Goal: Communication & Community: Answer question/provide support

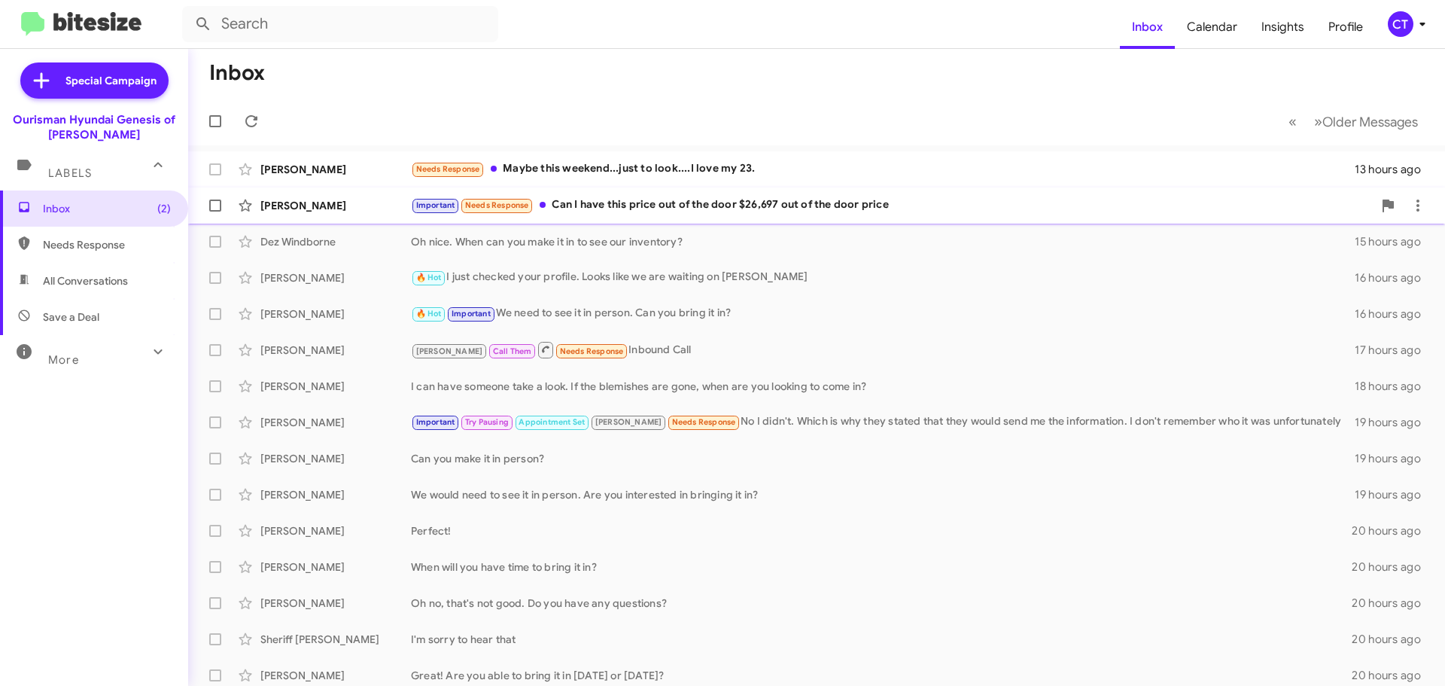
click at [762, 210] on div "Important Needs Response Can I have this price out of the door $26,697 out of t…" at bounding box center [892, 204] width 962 height 17
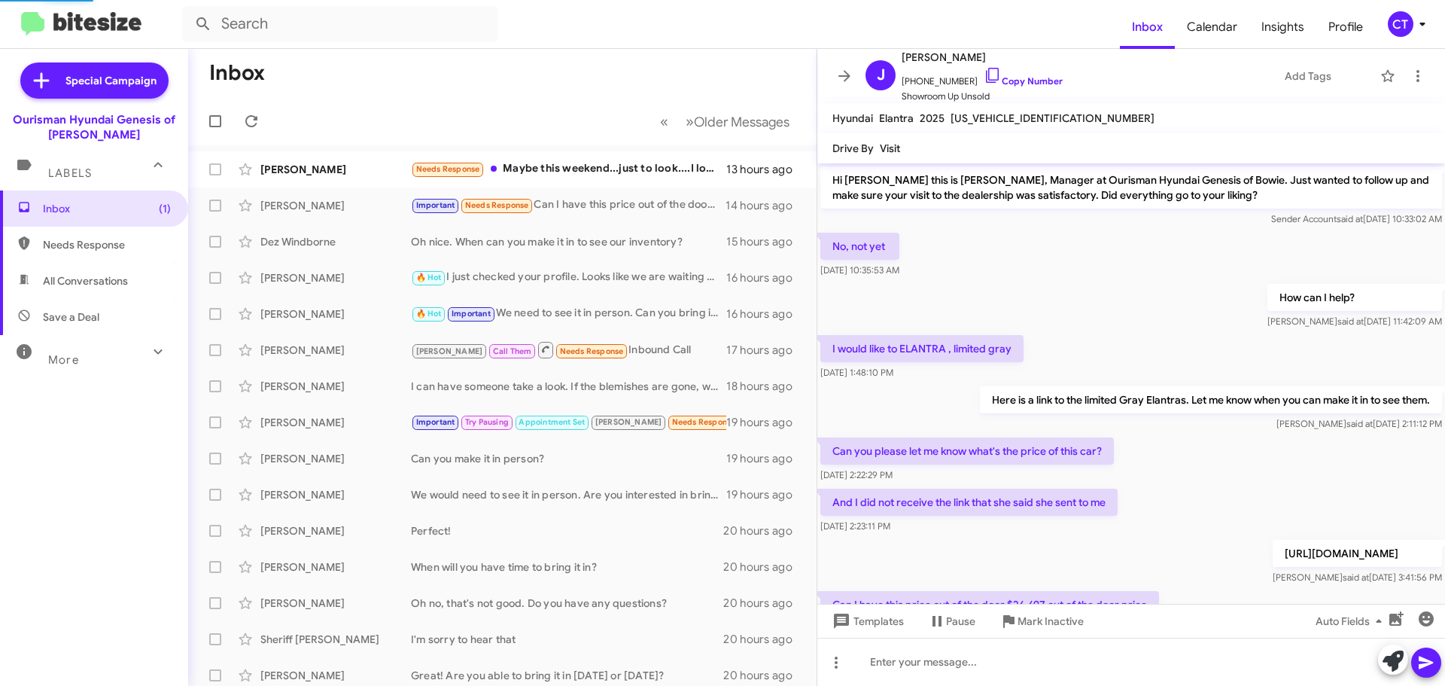
scroll to position [69, 0]
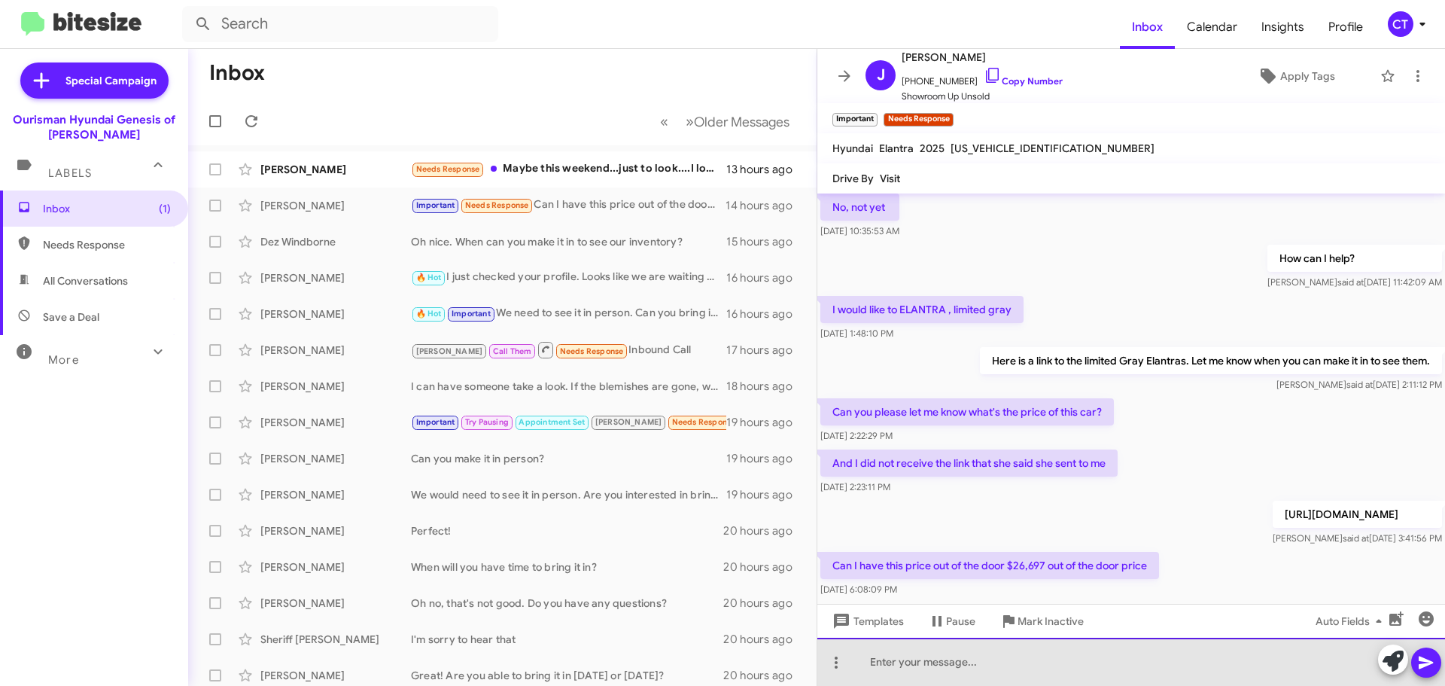
click at [957, 663] on div at bounding box center [1131, 661] width 628 height 48
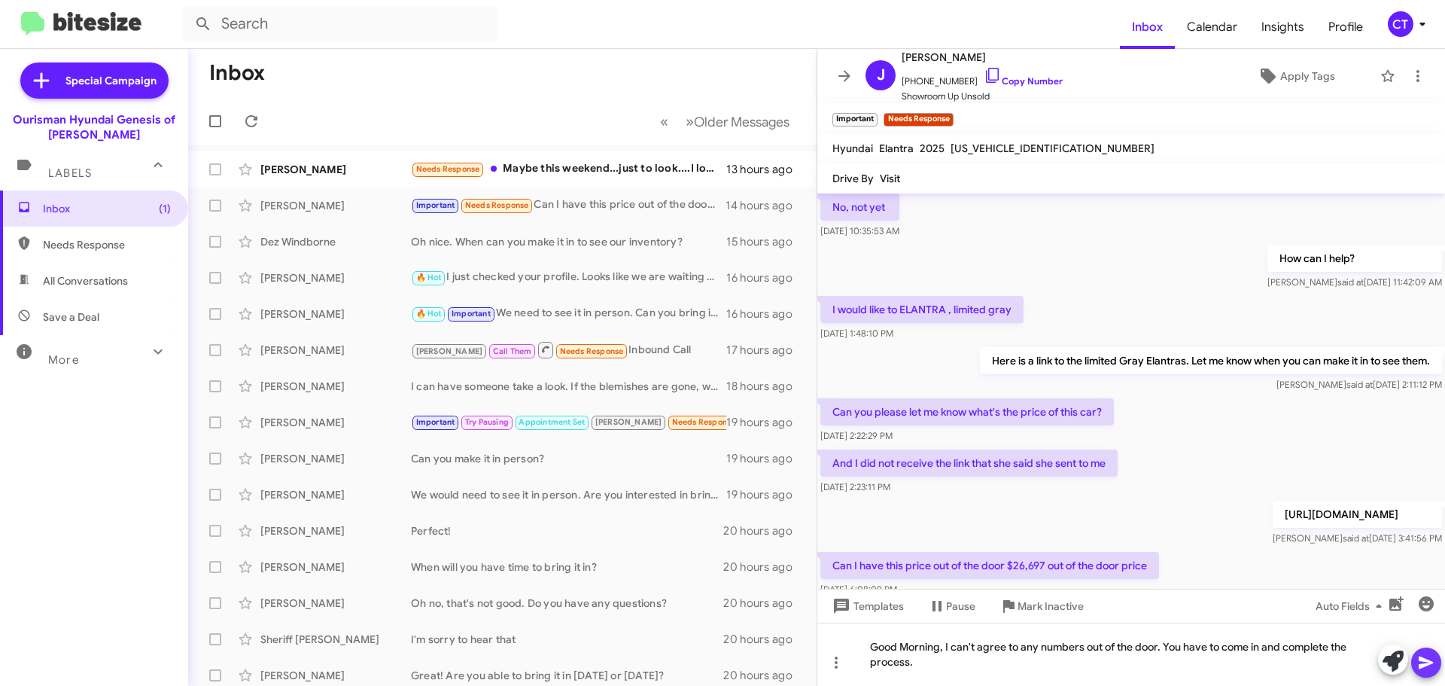
click at [1429, 662] on icon at bounding box center [1426, 662] width 14 height 13
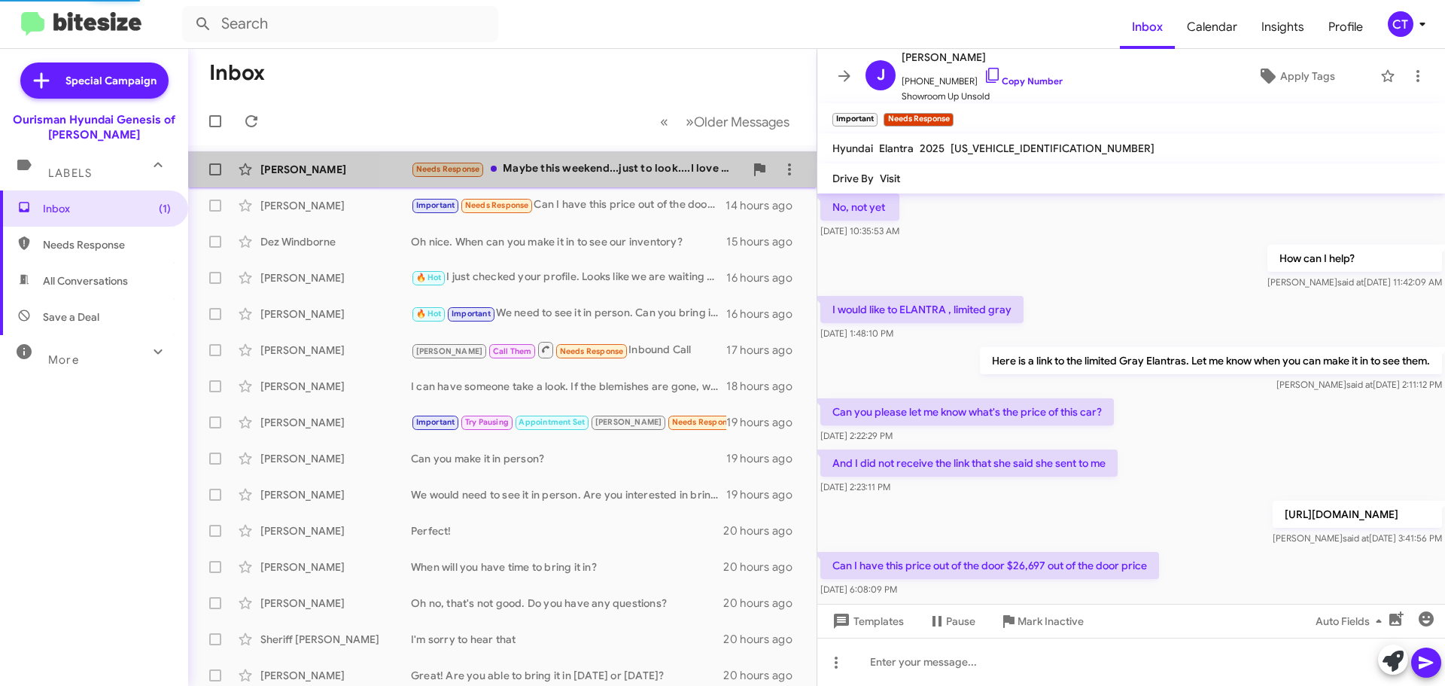
click at [625, 166] on div "Needs Response Maybe this weekend...just to look....I love my 23." at bounding box center [577, 168] width 333 height 17
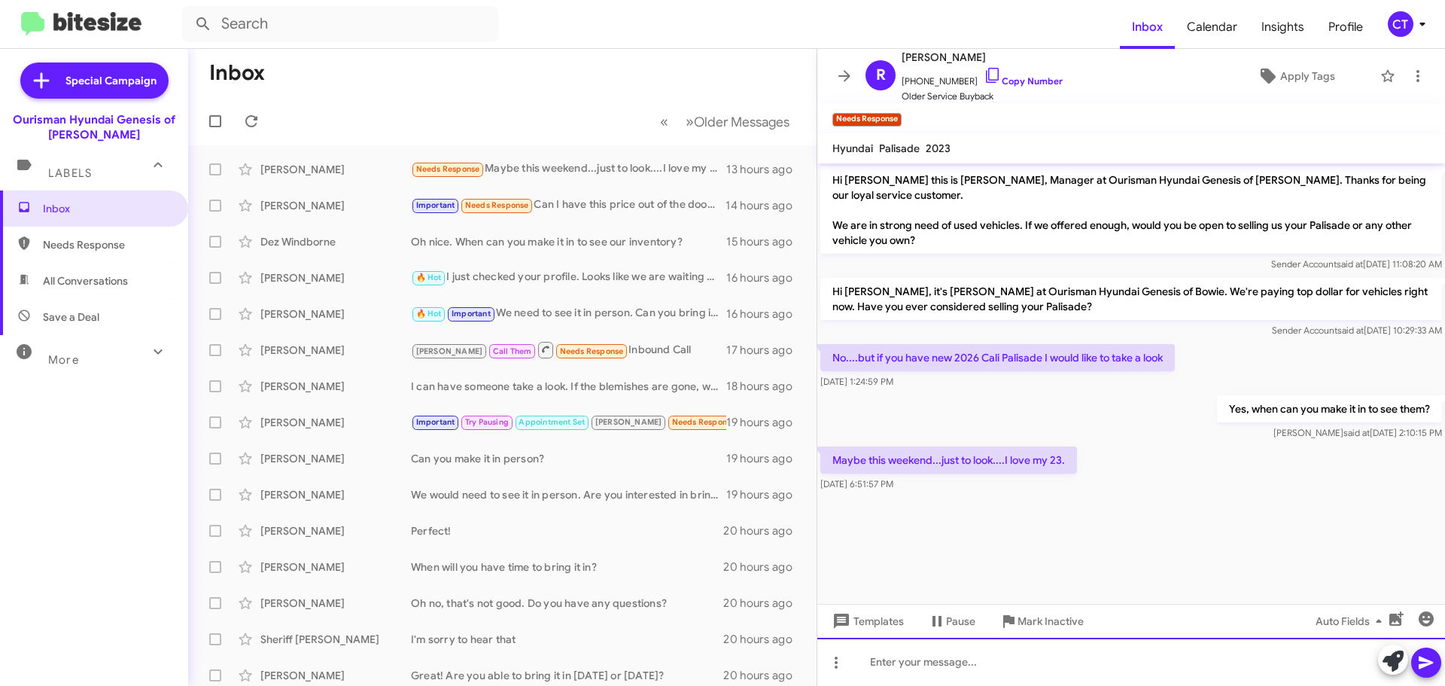
click at [938, 663] on div at bounding box center [1131, 661] width 628 height 48
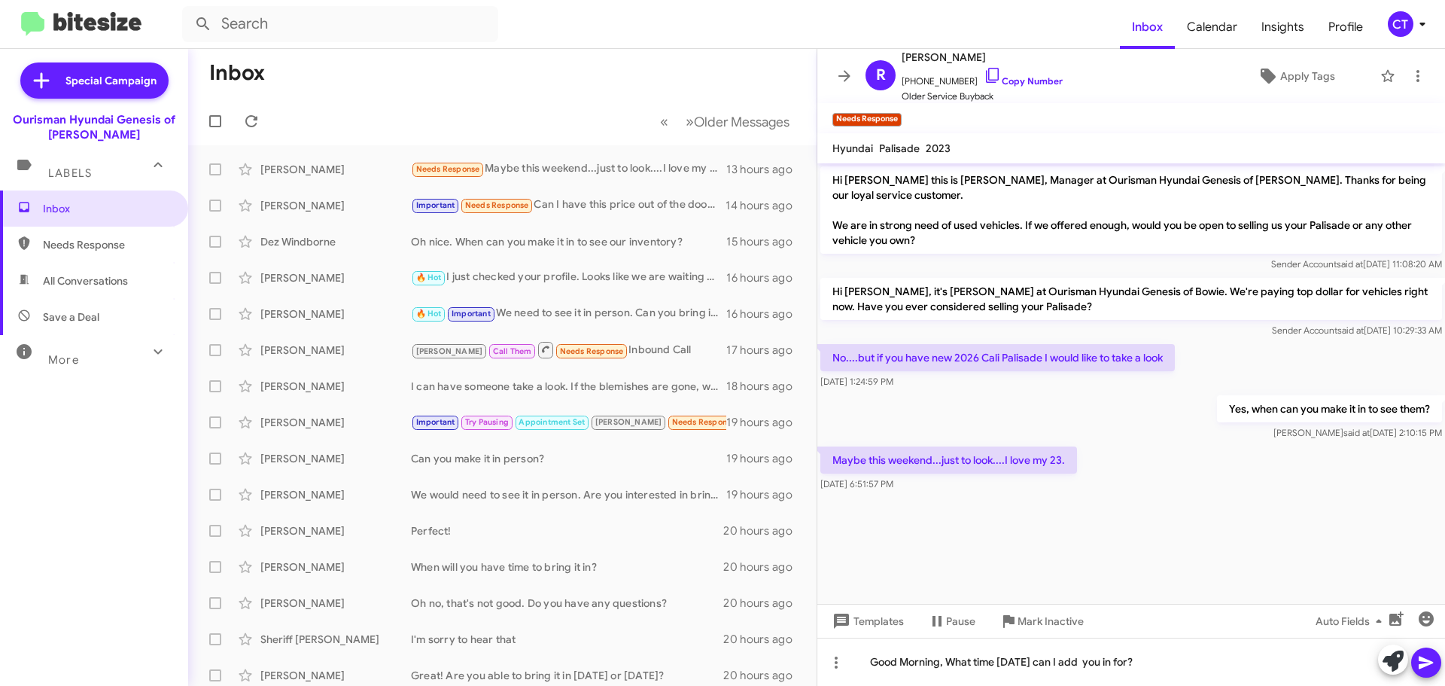
click at [1416, 653] on button at bounding box center [1426, 662] width 30 height 30
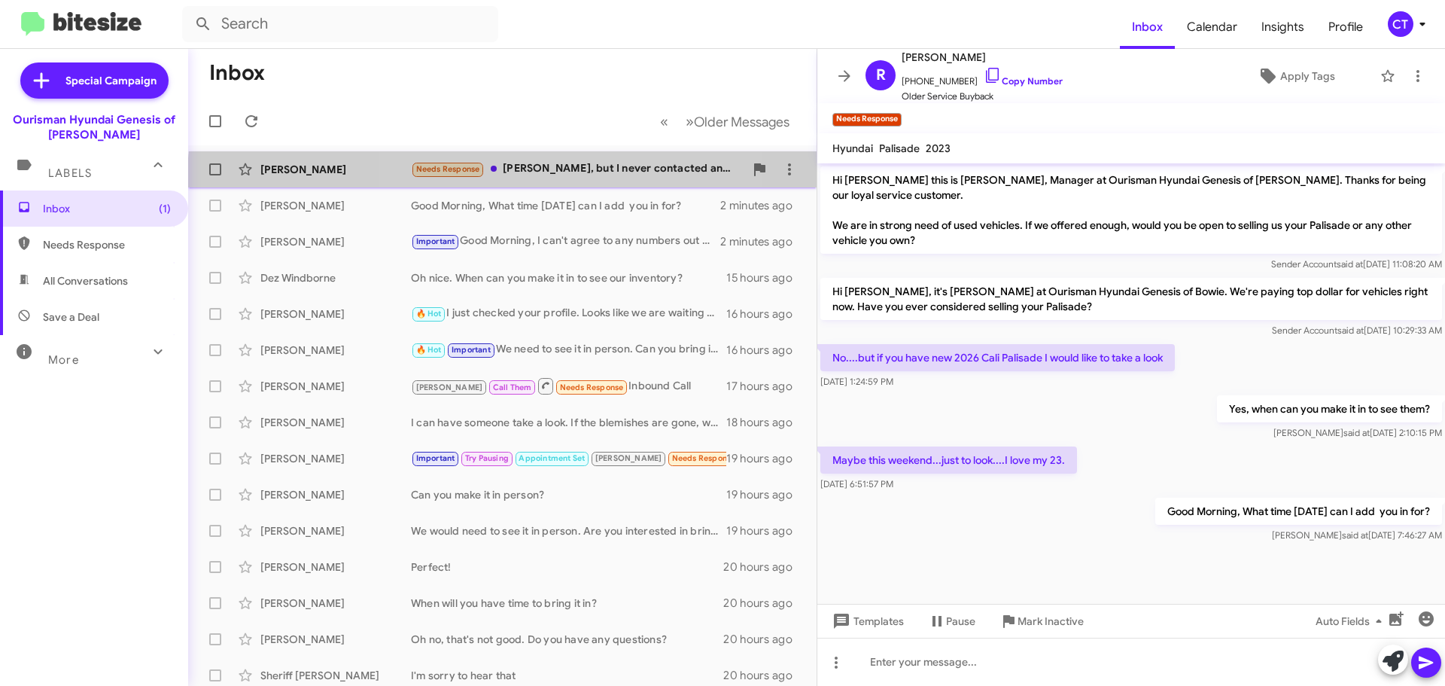
click at [572, 181] on div "Roger Mullette Needs Response Ciara, but I never contacted anybody at Erman Gen…" at bounding box center [502, 169] width 604 height 30
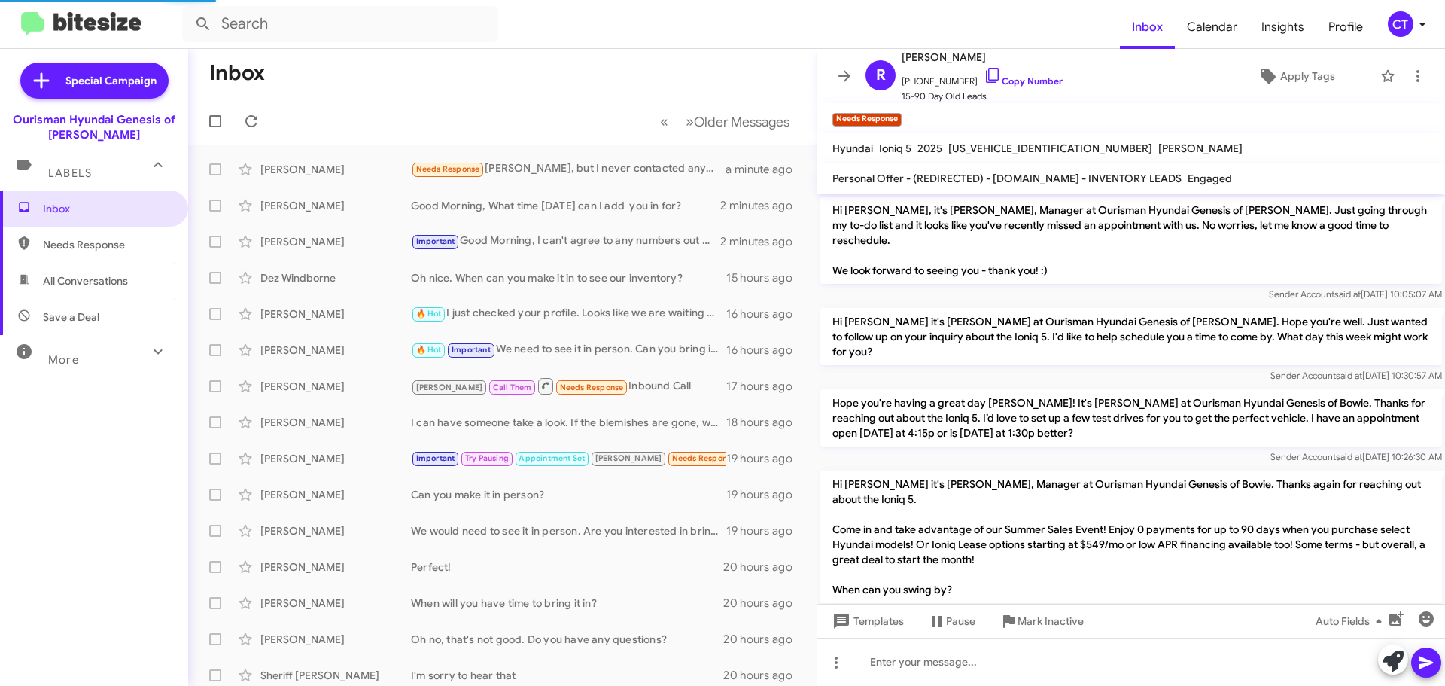
scroll to position [205, 0]
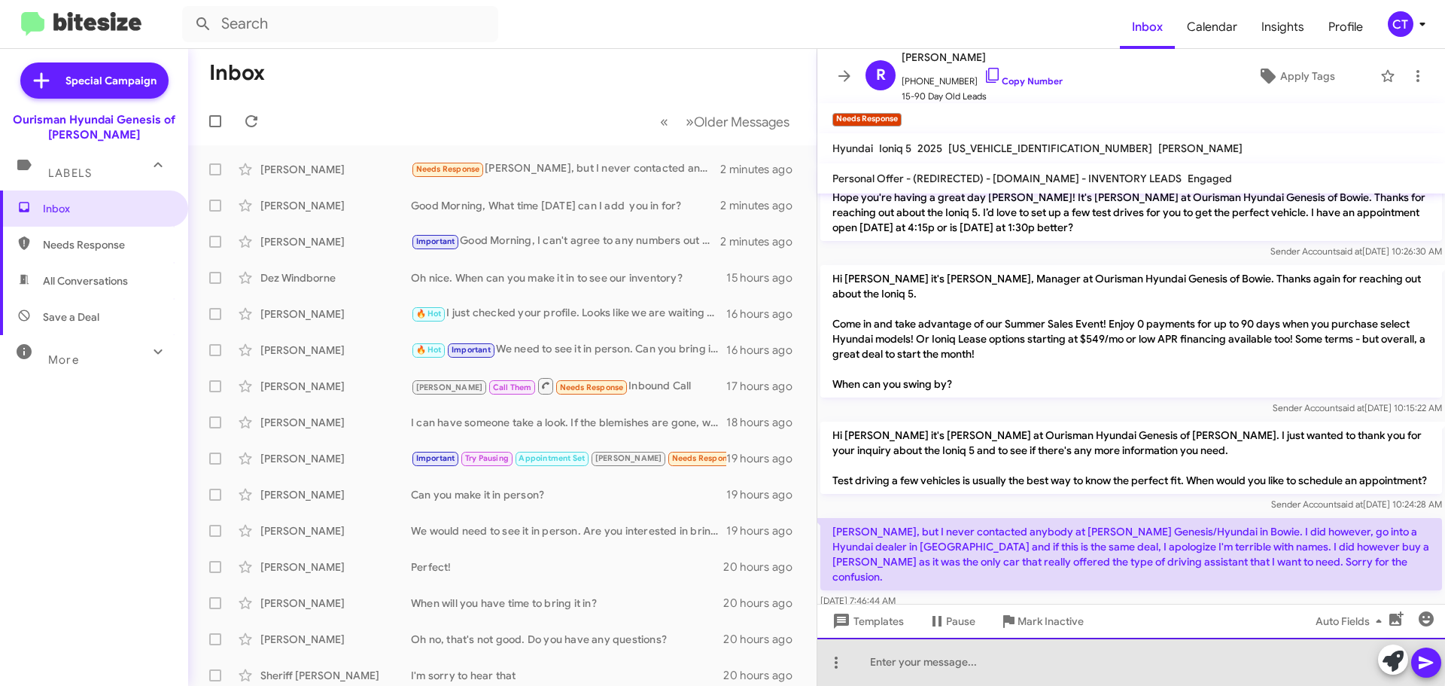
click at [960, 656] on div at bounding box center [1131, 661] width 628 height 48
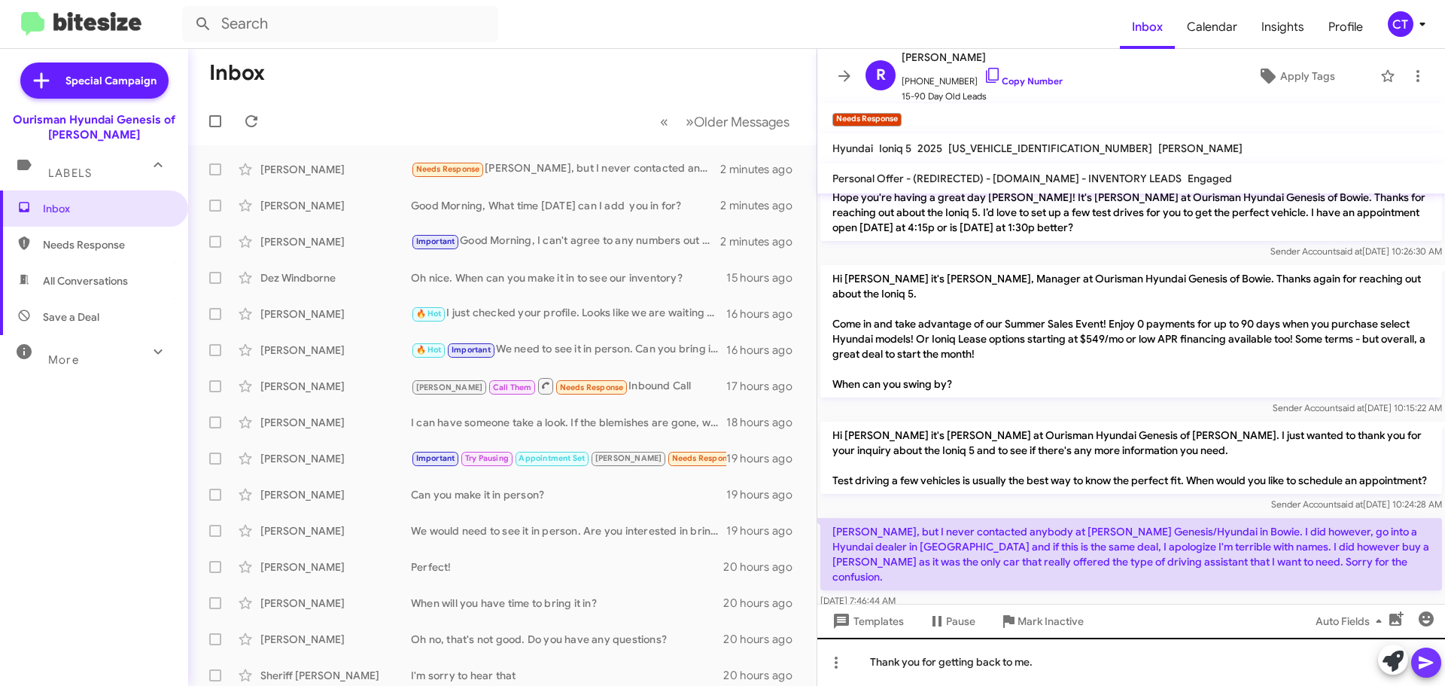
drag, startPoint x: 1419, startPoint y: 666, endPoint x: 1201, endPoint y: 685, distance: 219.1
click at [1418, 666] on icon at bounding box center [1426, 662] width 18 height 18
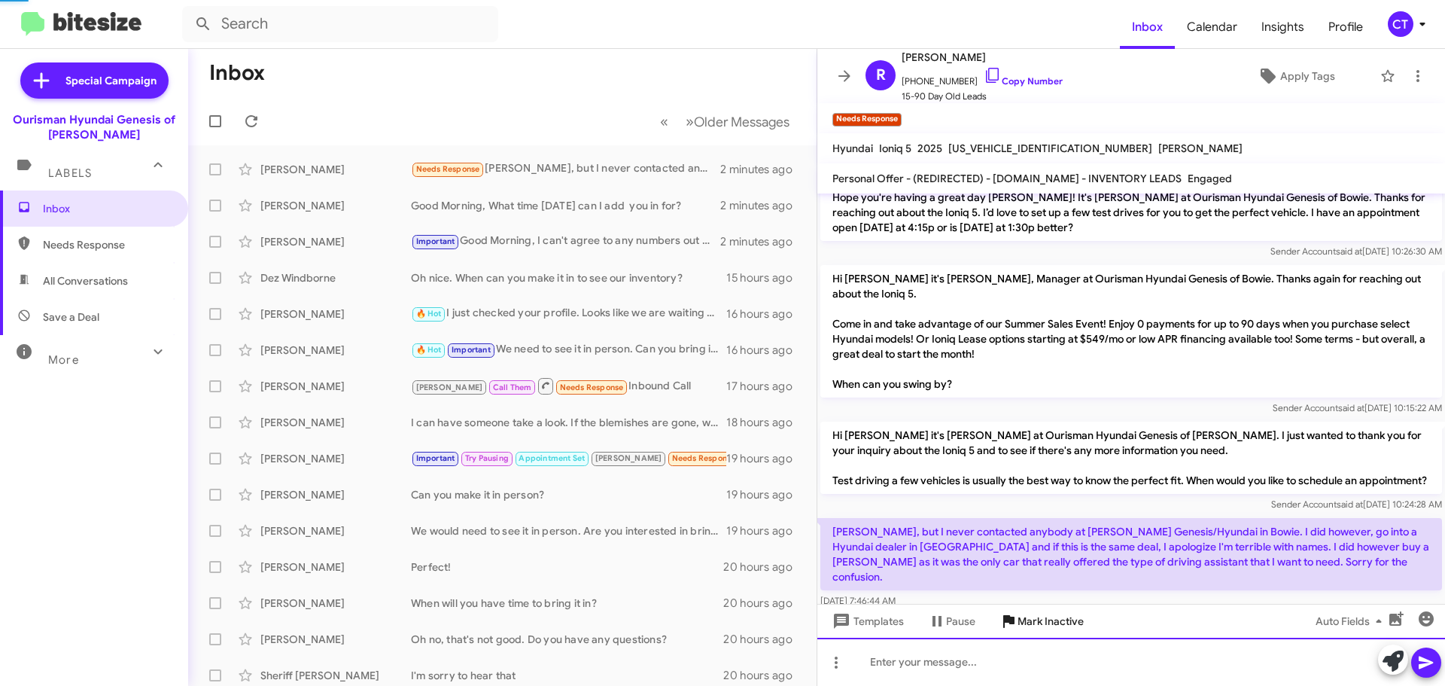
scroll to position [0, 0]
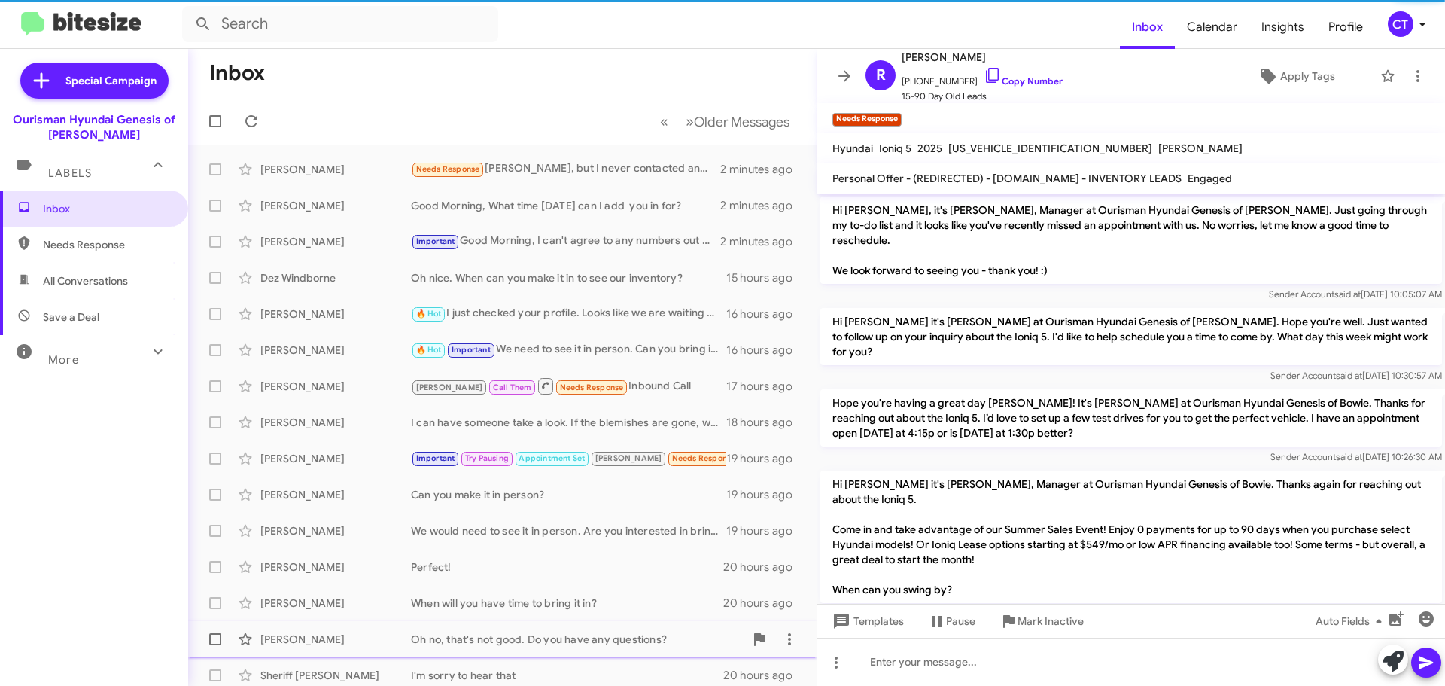
click at [1074, 629] on span "Mark Inactive" at bounding box center [1051, 620] width 66 height 27
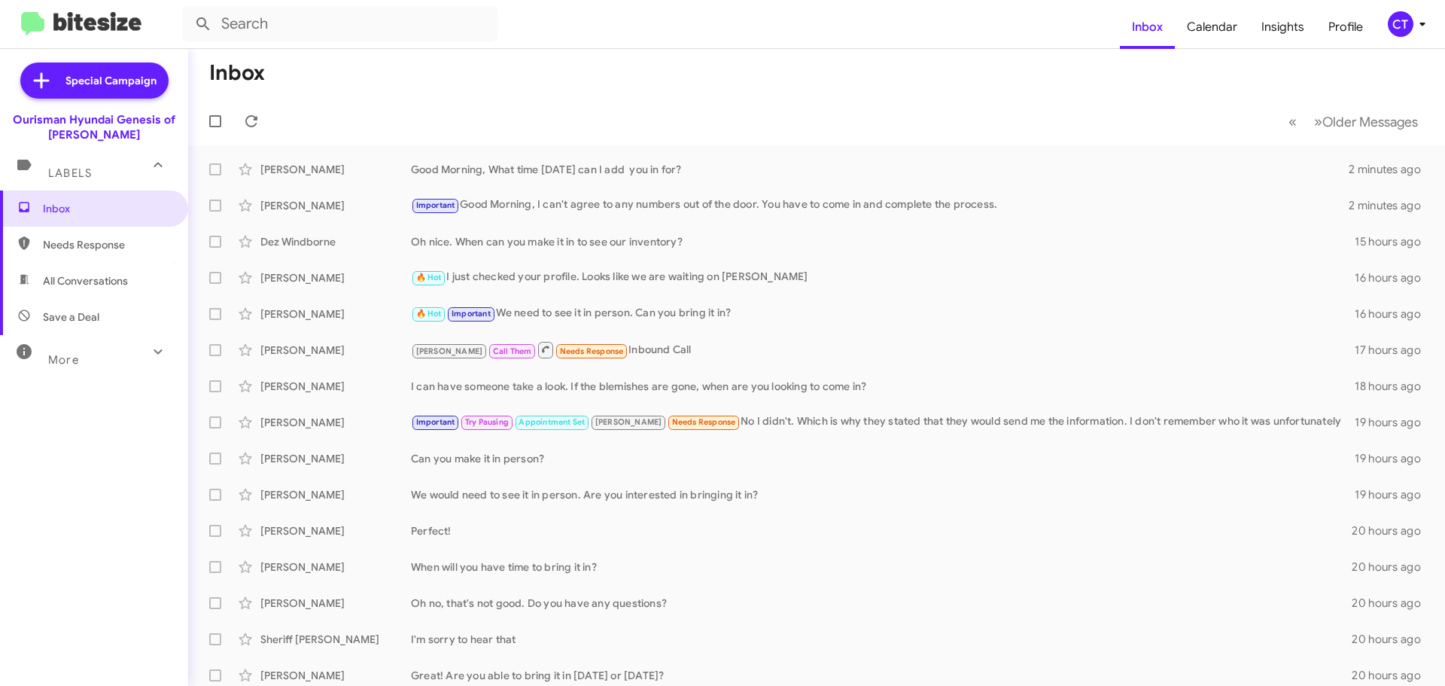
drag, startPoint x: 1417, startPoint y: 26, endPoint x: 1410, endPoint y: 27, distance: 7.7
click at [1417, 26] on icon at bounding box center [1422, 24] width 18 height 18
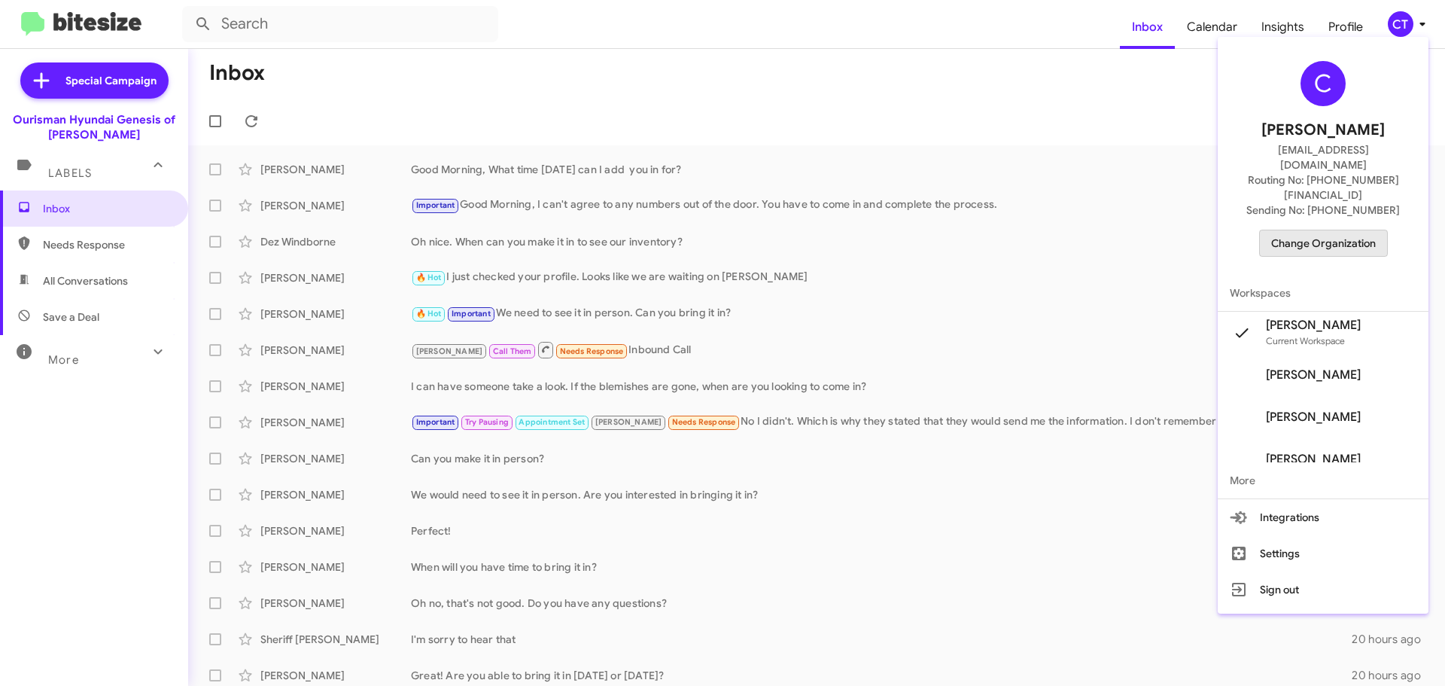
click at [1345, 230] on span "Change Organization" at bounding box center [1323, 243] width 105 height 26
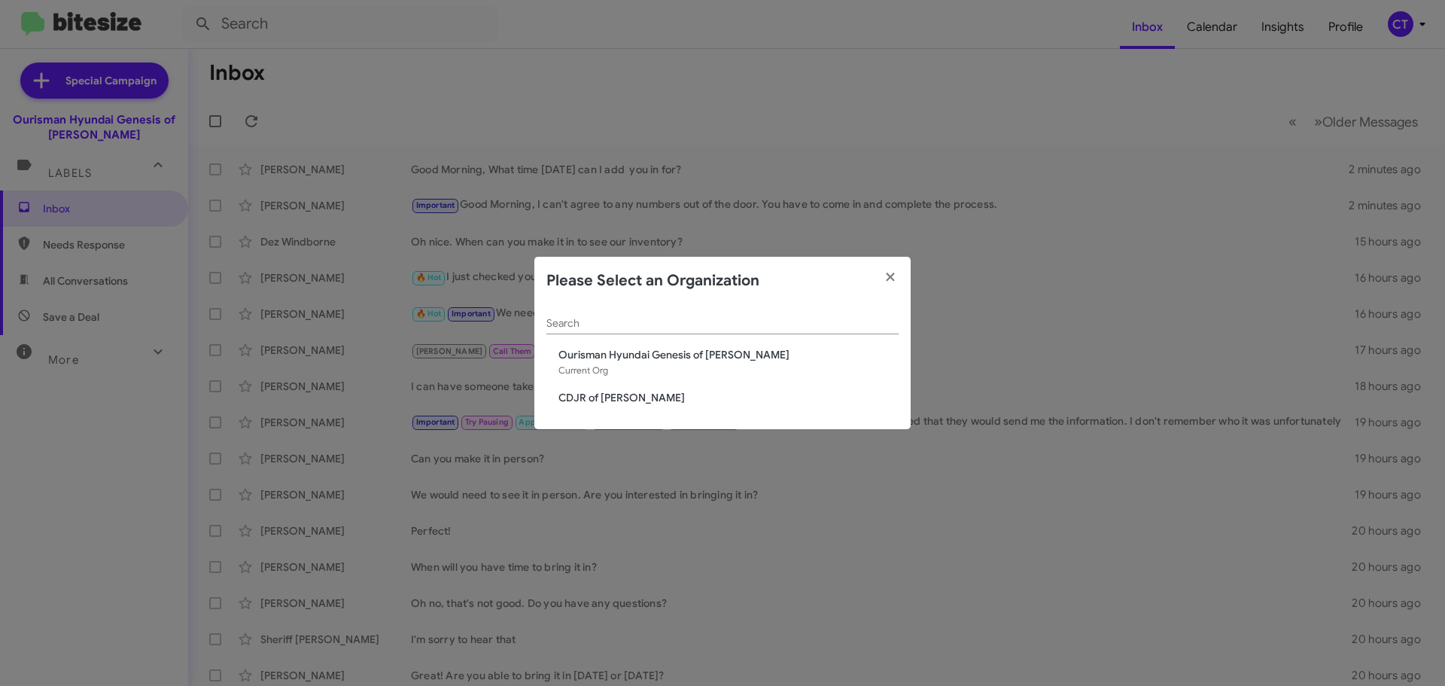
click at [565, 399] on span "CDJR of [PERSON_NAME]" at bounding box center [728, 397] width 340 height 15
